Goal: Task Accomplishment & Management: Use online tool/utility

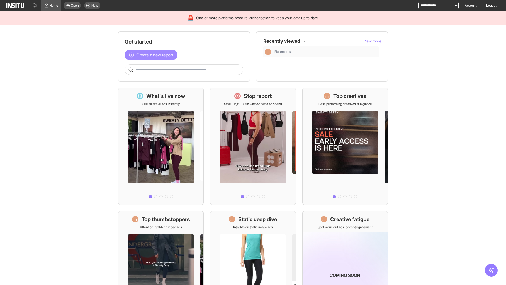
click at [152, 55] on span "Create a new report" at bounding box center [154, 55] width 37 height 6
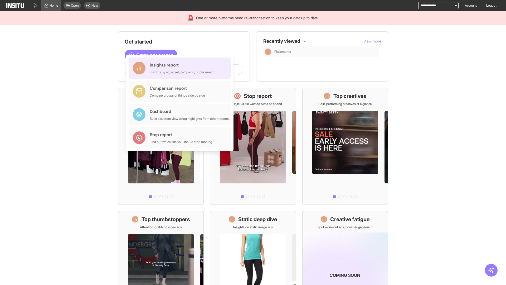
click at [181, 68] on div "Insights report Insights by ad, adset, campaign, or placement" at bounding box center [182, 68] width 65 height 13
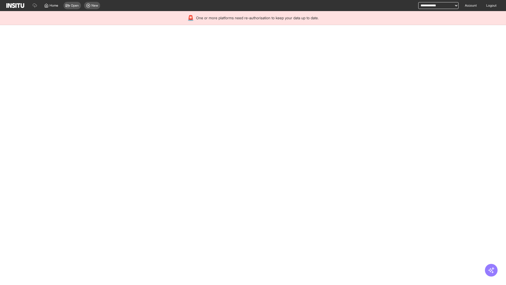
select select "**"
